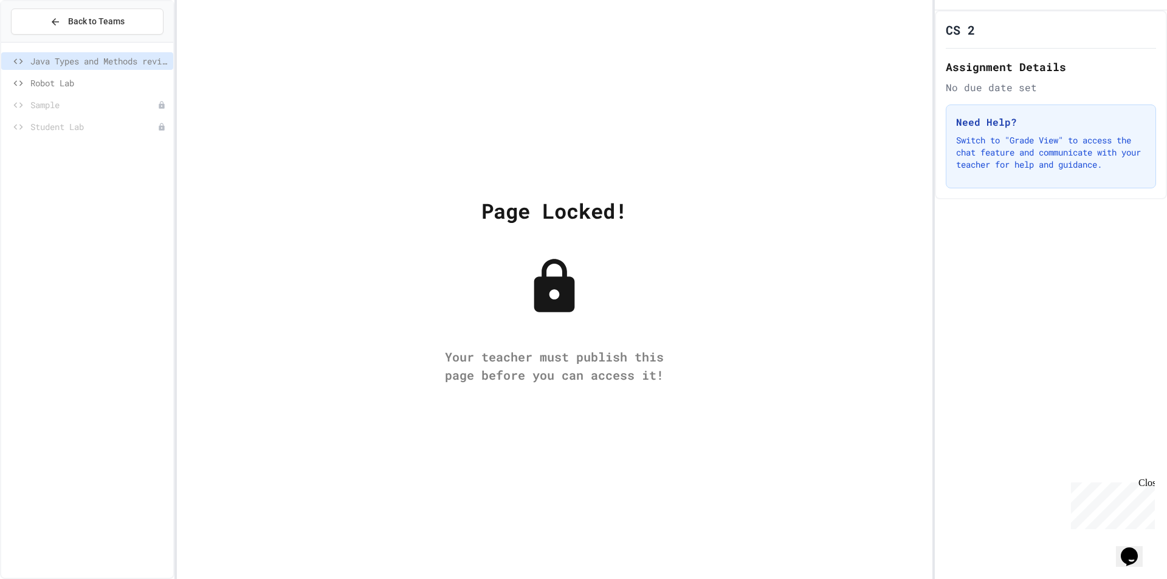
click at [83, 81] on span "Robot Lab" at bounding box center [99, 83] width 138 height 13
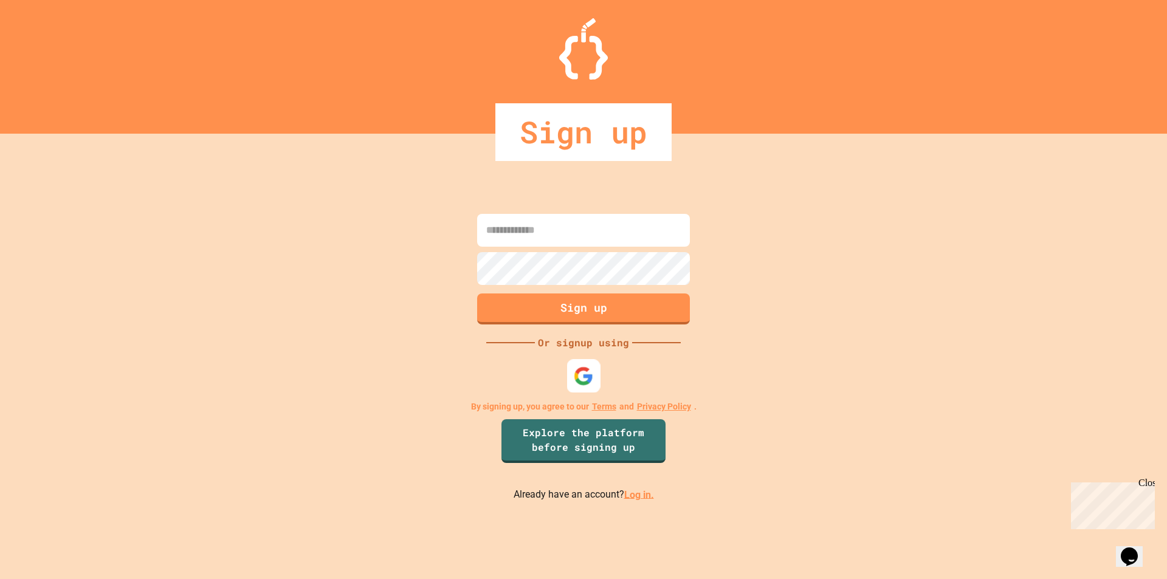
click at [588, 380] on img at bounding box center [584, 376] width 20 height 20
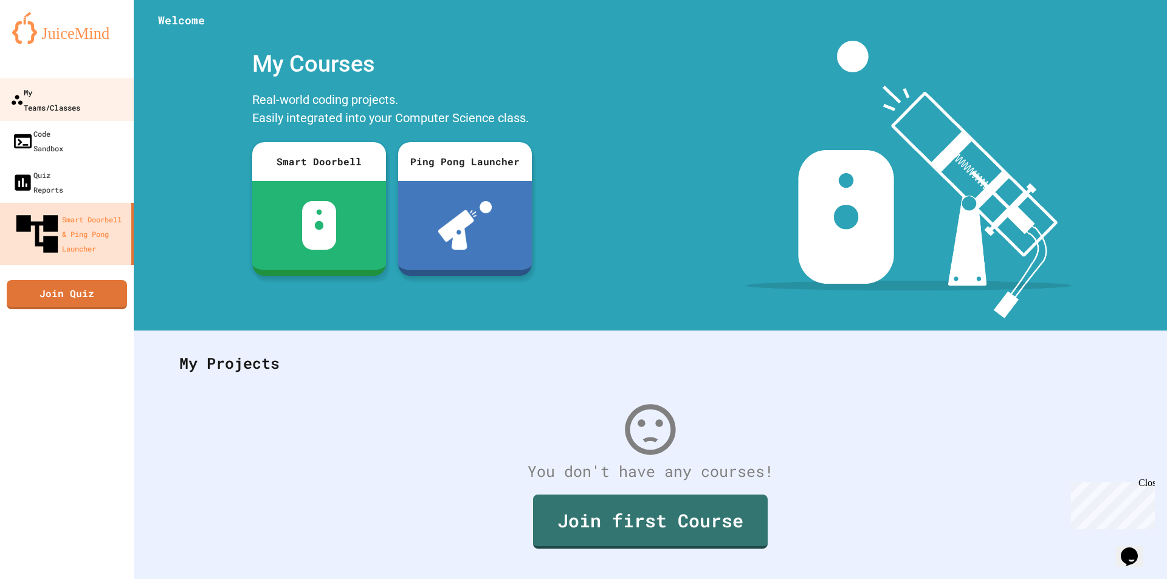
click at [15, 93] on icon at bounding box center [16, 99] width 13 height 13
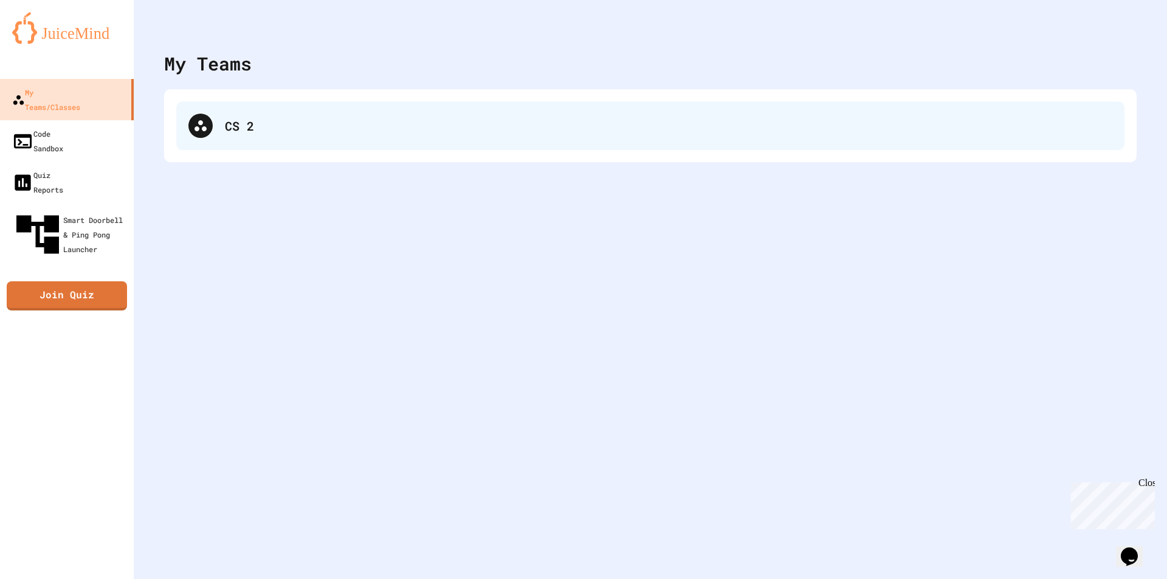
click at [244, 147] on div "CS 2" at bounding box center [650, 126] width 948 height 49
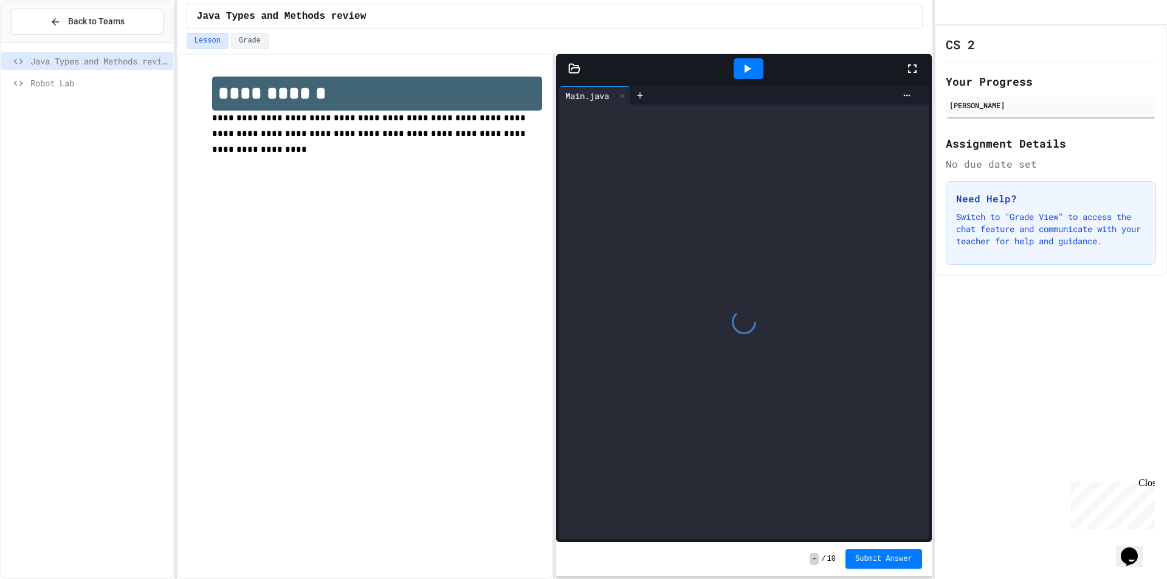
click at [121, 81] on span "Robot Lab" at bounding box center [99, 83] width 138 height 13
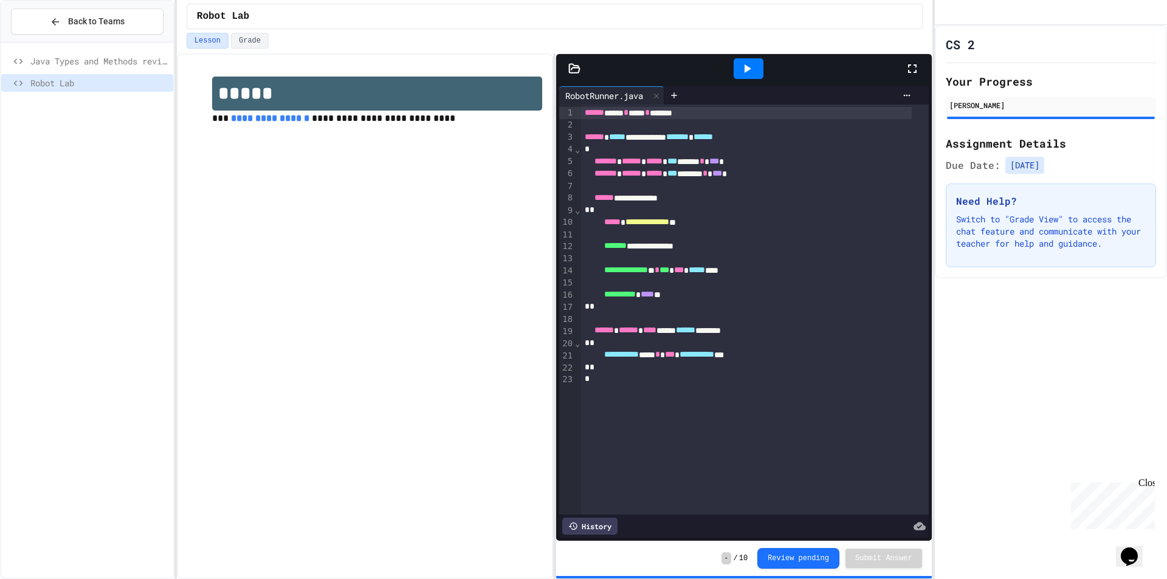
click at [744, 62] on icon at bounding box center [747, 68] width 15 height 15
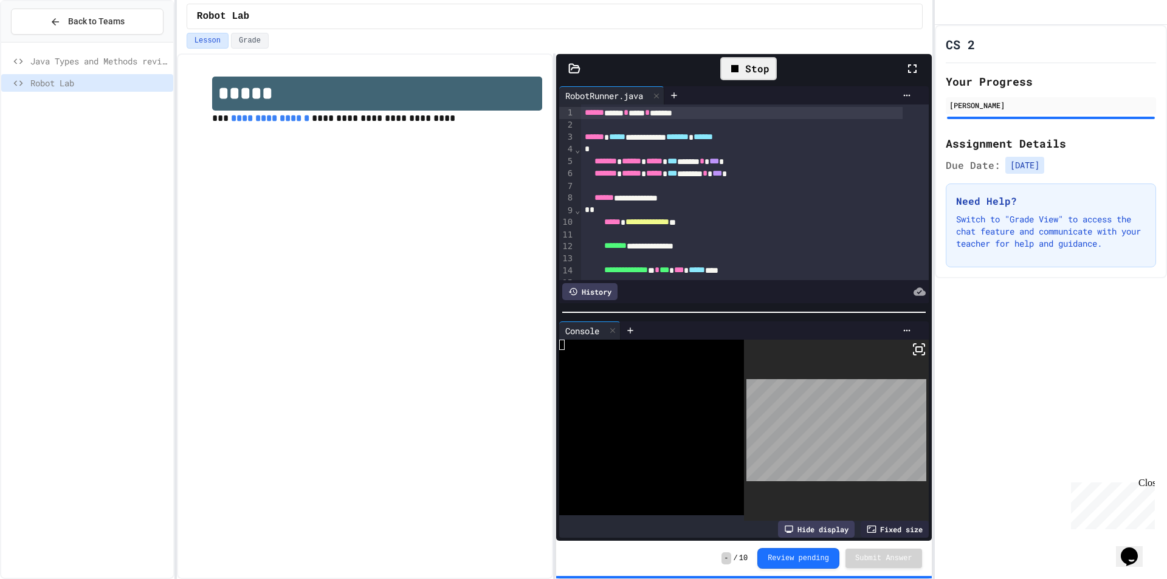
click at [914, 353] on icon at bounding box center [915, 354] width 2 height 2
click at [799, 546] on div "- / 10 Review pending Submit Answer" at bounding box center [743, 558] width 375 height 35
click at [809, 551] on button "Review pending" at bounding box center [798, 558] width 82 height 21
